Goal: Task Accomplishment & Management: Use online tool/utility

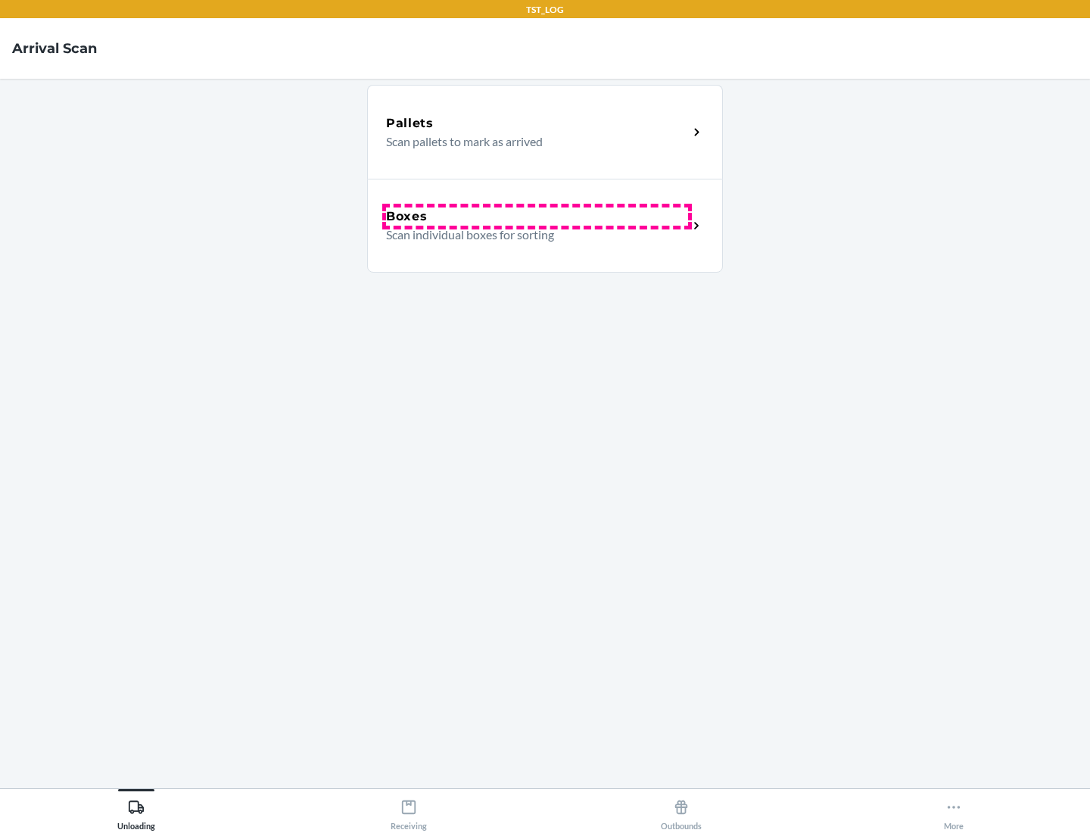
click at [537, 216] on div "Boxes" at bounding box center [537, 216] width 302 height 18
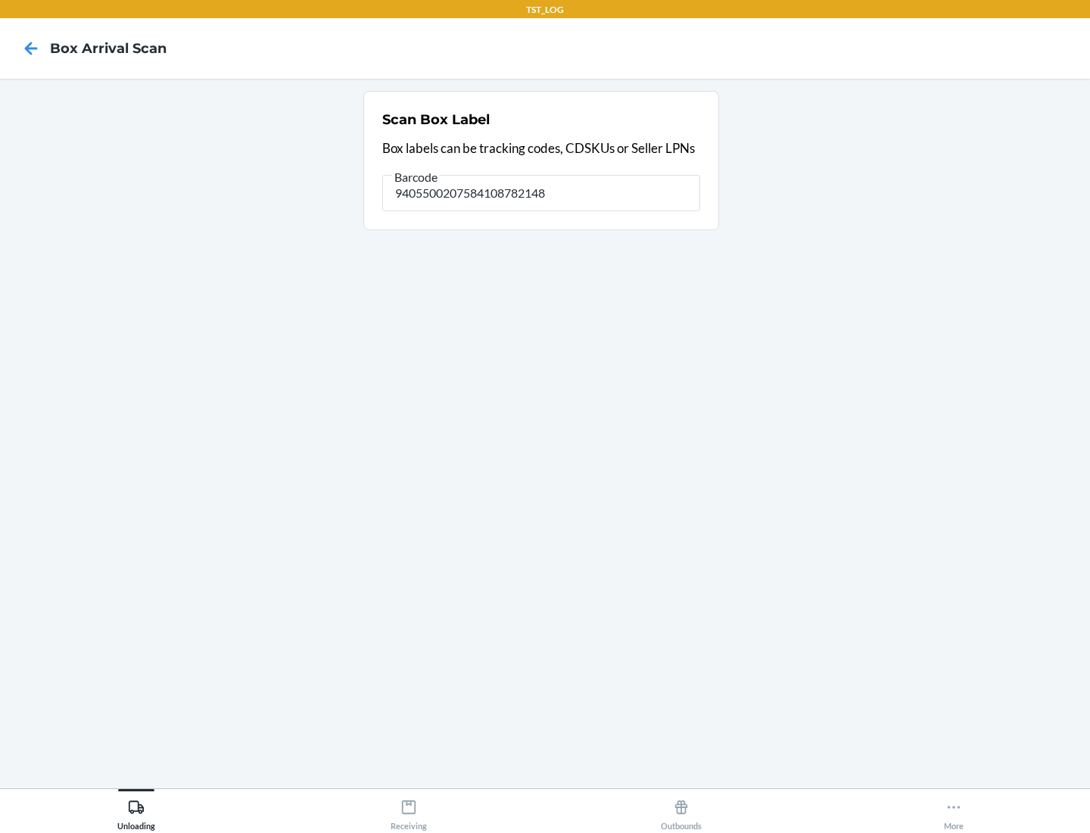
type input "9405500207584108782148"
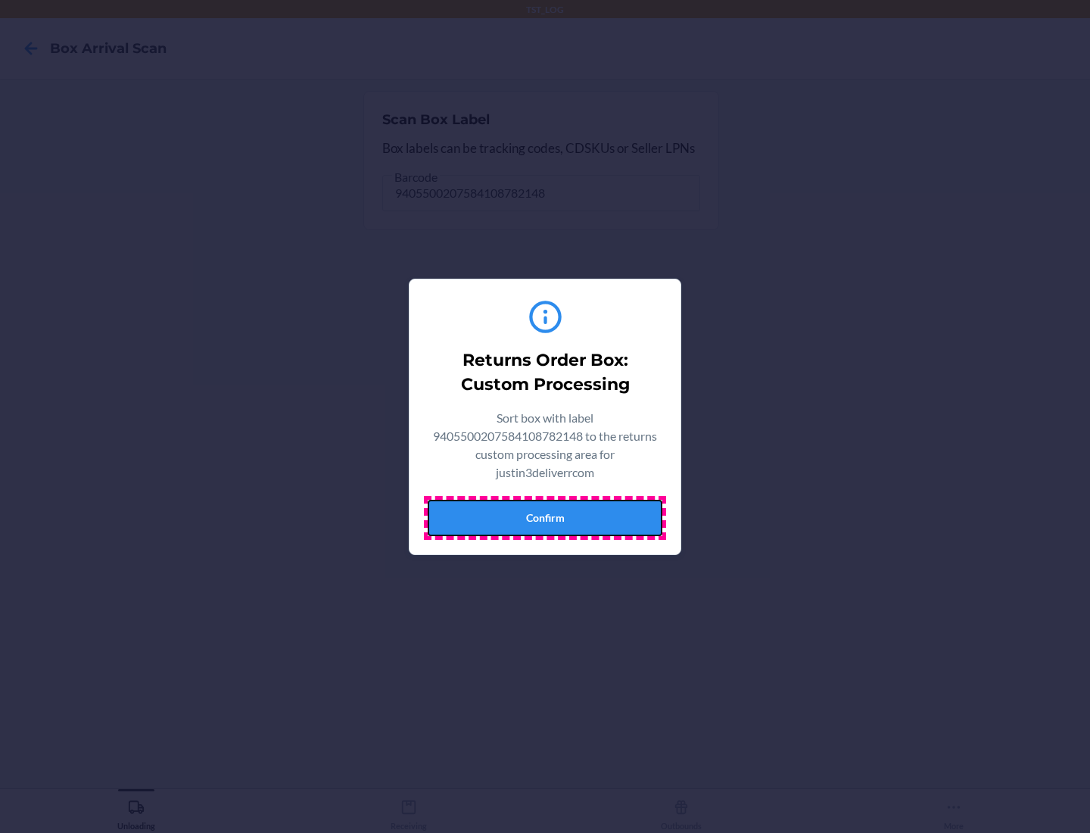
click at [545, 517] on button "Confirm" at bounding box center [545, 518] width 235 height 36
